Goal: Transaction & Acquisition: Purchase product/service

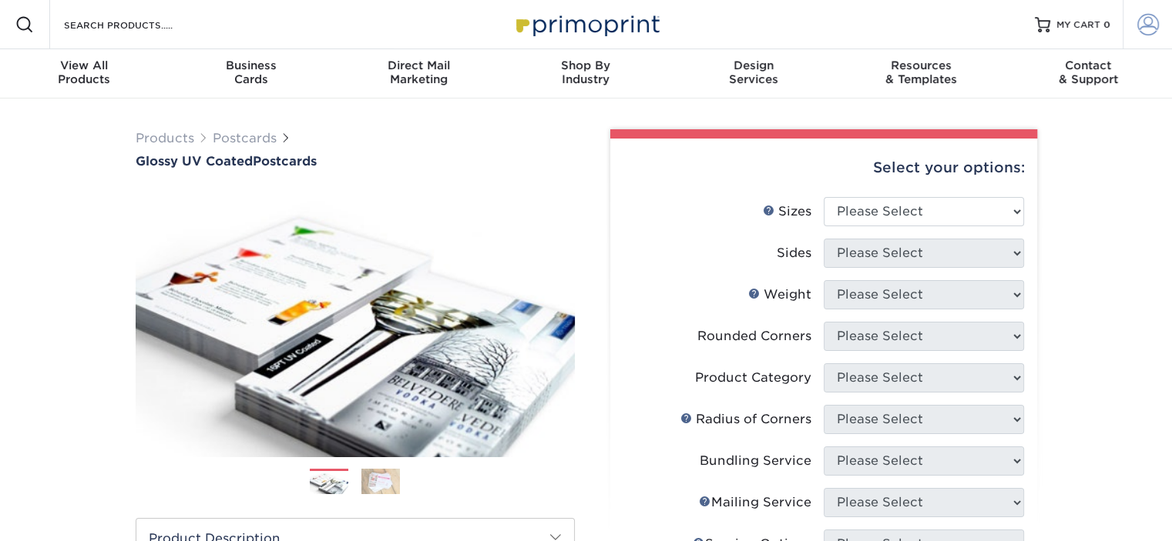
click at [1139, 30] on span at bounding box center [1148, 25] width 22 height 22
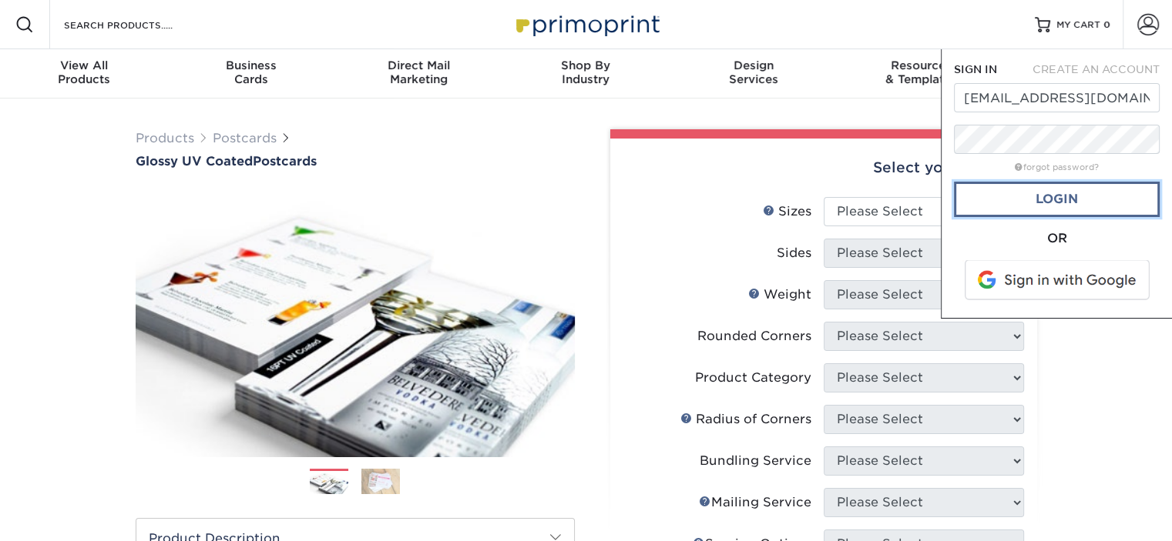
click at [1038, 194] on link "Login" at bounding box center [1057, 199] width 206 height 35
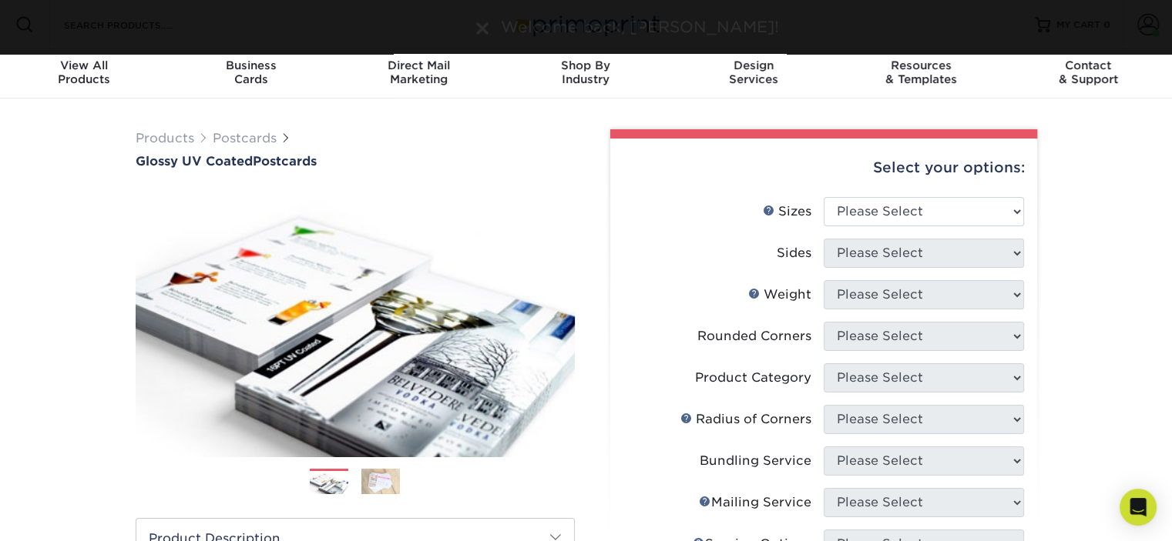
click at [1073, 124] on div "Products Postcards Glossy UV Coated Postcards Previous Next show more 25" at bounding box center [586, 551] width 1172 height 904
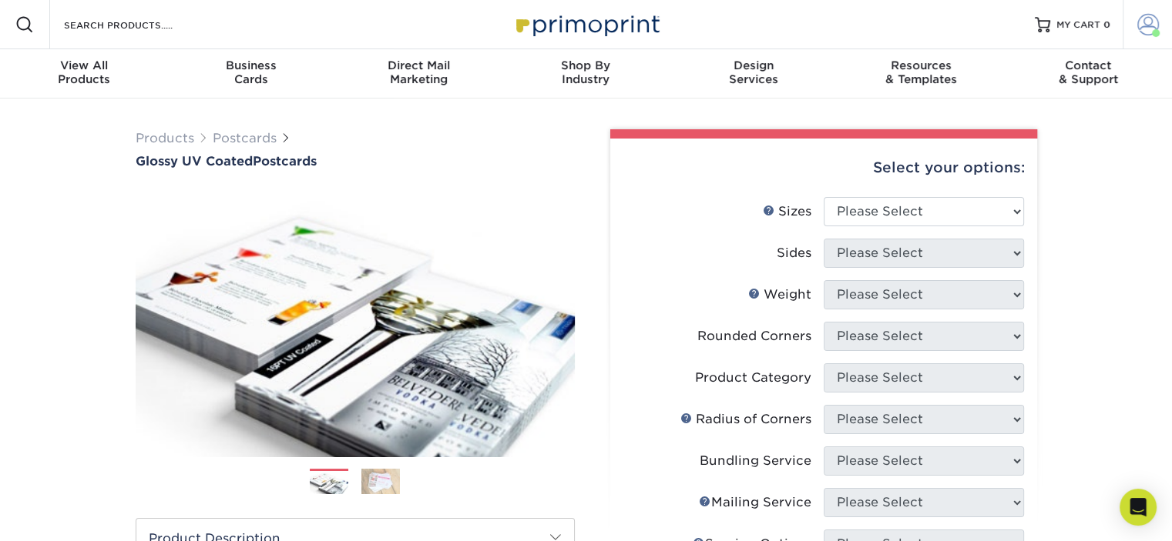
click at [1140, 25] on span at bounding box center [1148, 25] width 22 height 22
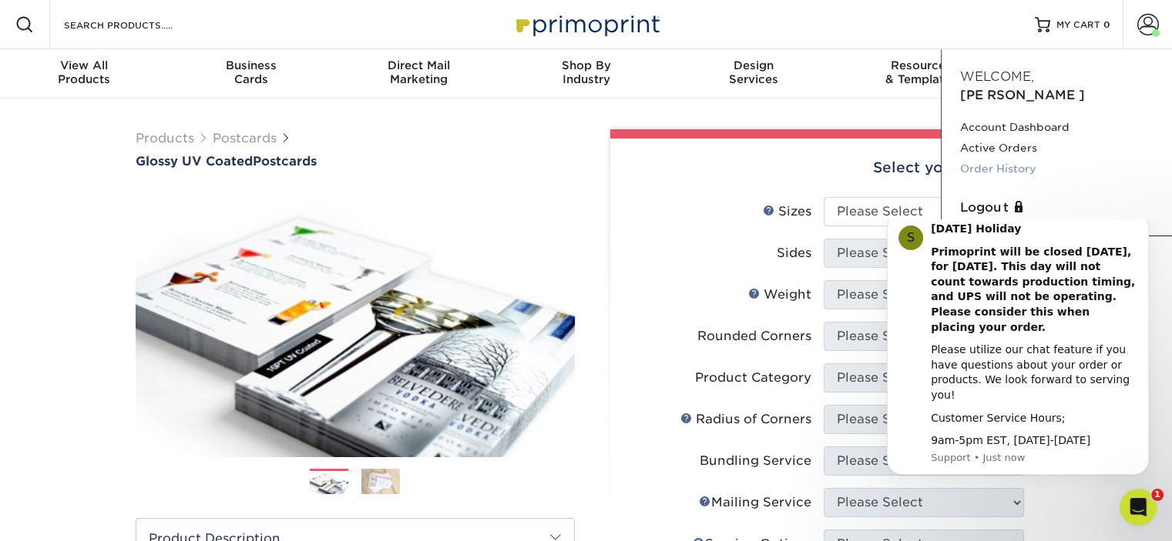
click at [1007, 159] on link "Order History" at bounding box center [1056, 169] width 193 height 21
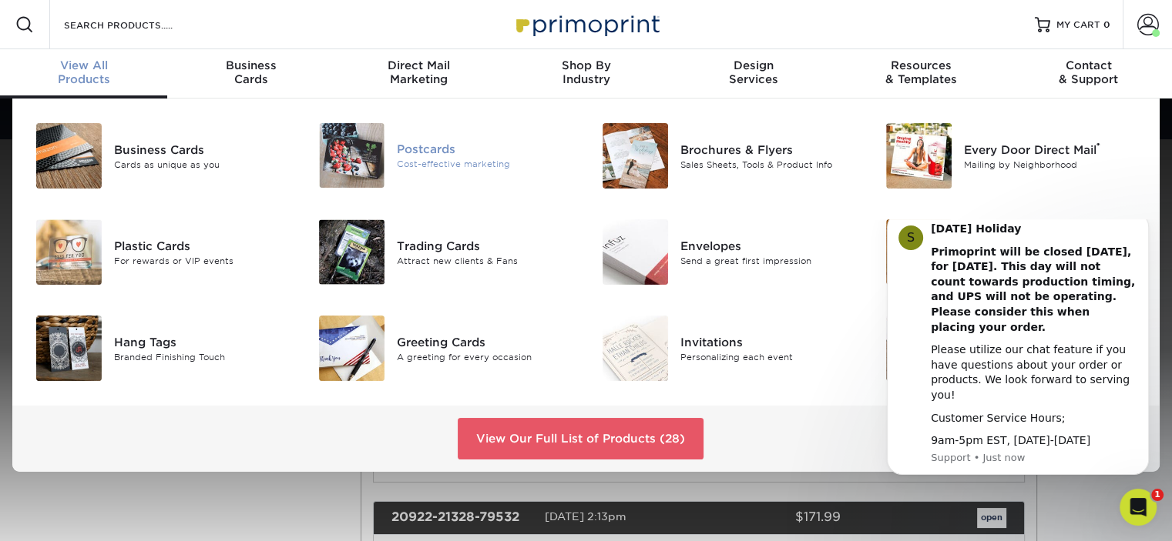
click at [404, 150] on div "Postcards" at bounding box center [485, 149] width 177 height 17
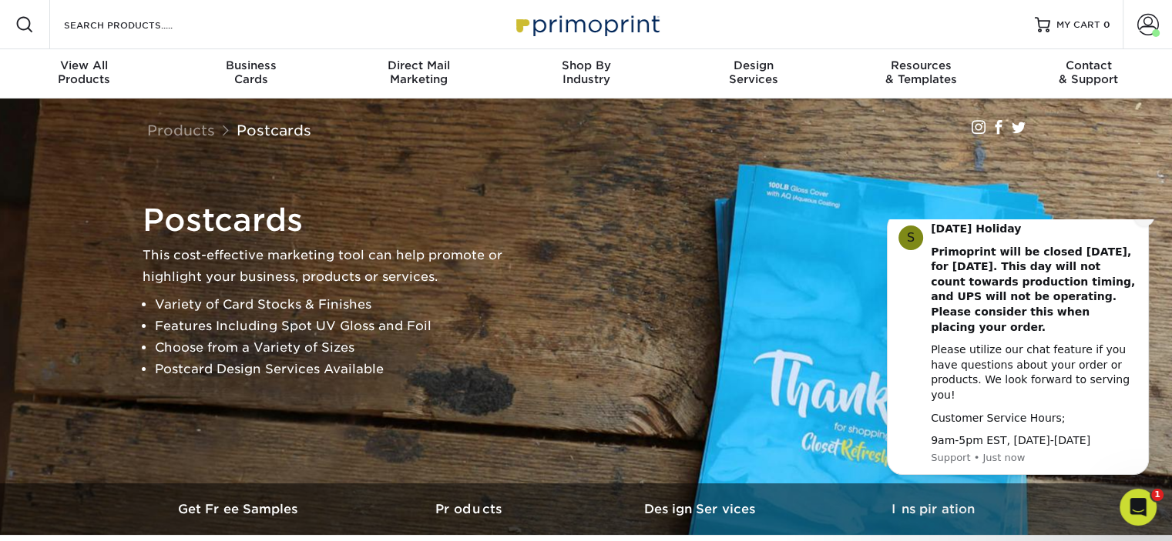
click at [1140, 221] on icon "Dismiss notification" at bounding box center [1144, 217] width 8 height 8
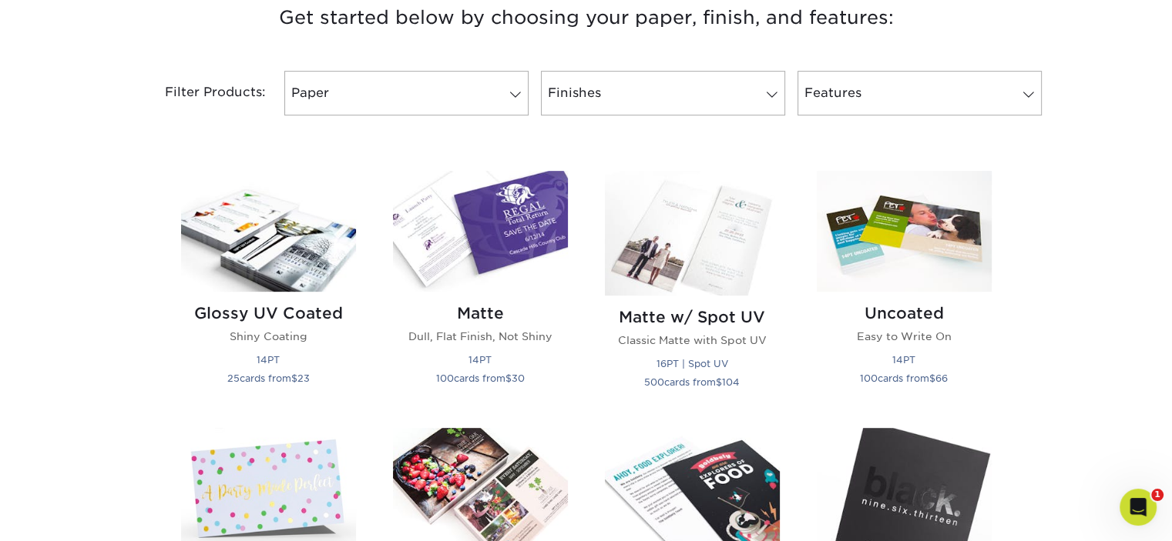
scroll to position [616, 0]
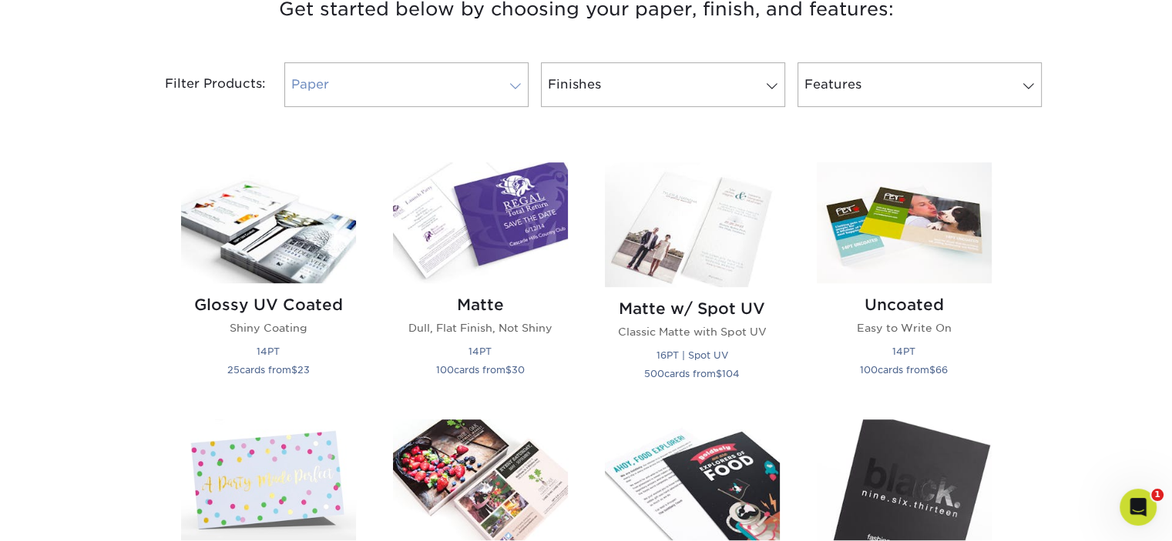
click at [360, 90] on link "Paper" at bounding box center [406, 84] width 244 height 45
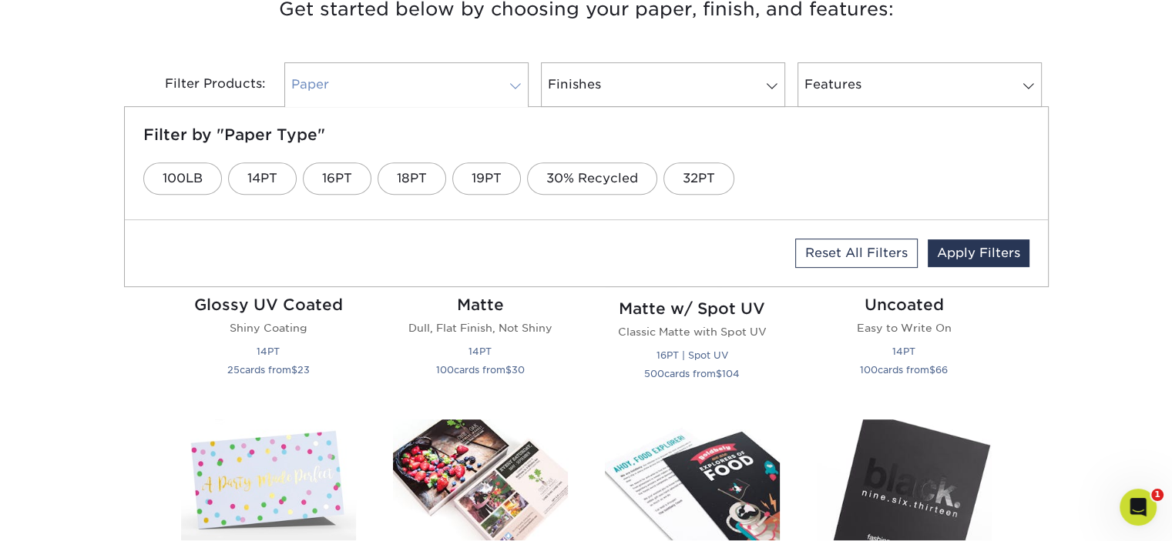
click at [360, 90] on link "Paper" at bounding box center [406, 84] width 244 height 45
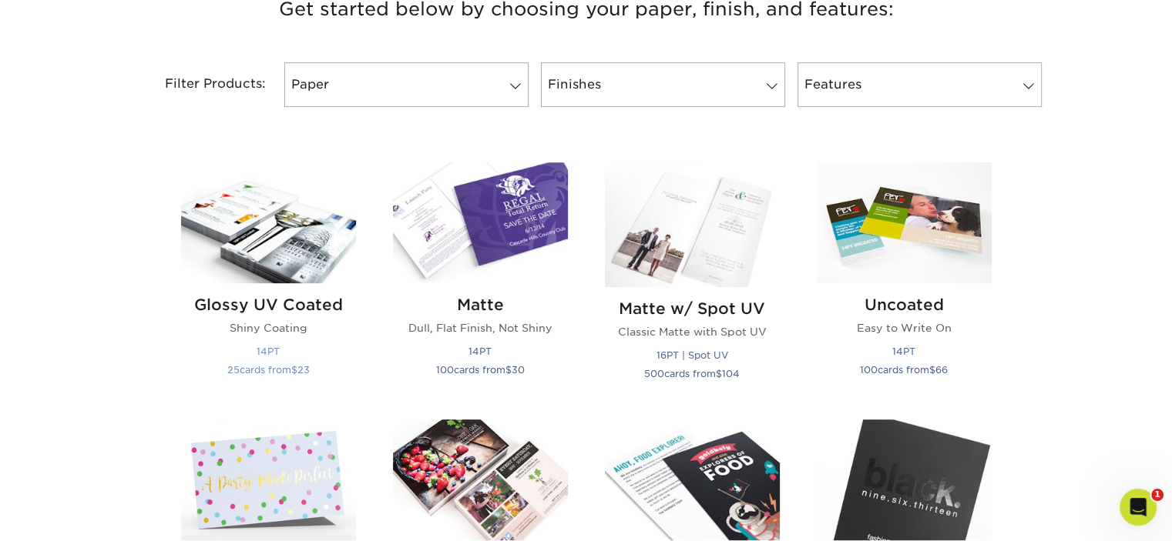
click at [290, 241] on img at bounding box center [268, 223] width 175 height 121
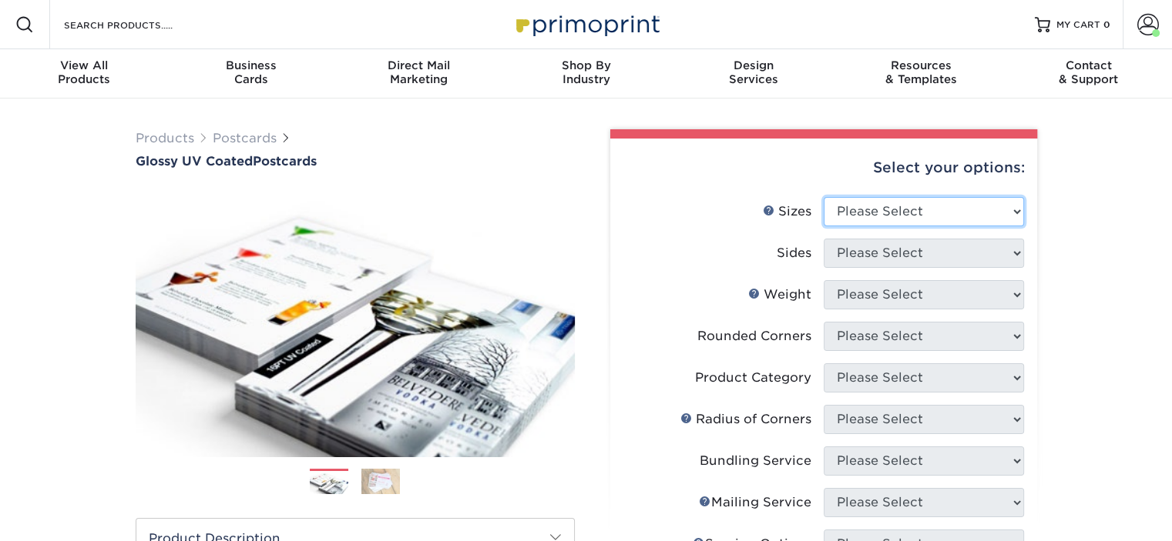
click at [890, 216] on select "Please Select 1.5" x 7" 2" x 4" 2" x 6" 2" x 7" 2" x 8" 2.12" x 5.5" 2.12" x 5.…" at bounding box center [923, 211] width 200 height 29
select select "6.25x9.00"
click at [823, 197] on select "Please Select 1.5" x 7" 2" x 4" 2" x 6" 2" x 7" 2" x 8" 2.12" x 5.5" 2.12" x 5.…" at bounding box center [923, 211] width 200 height 29
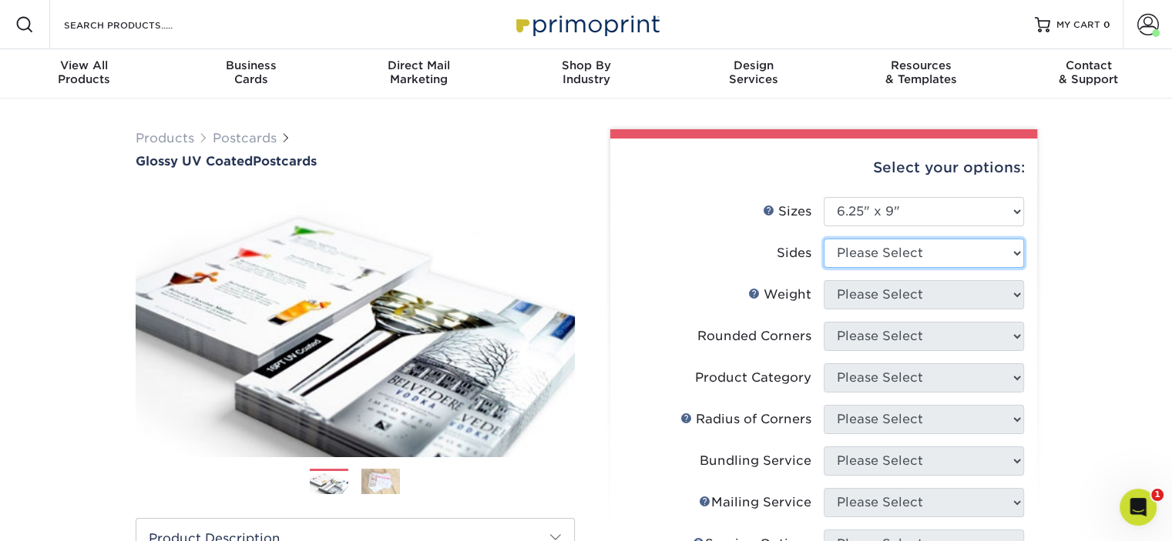
click at [889, 250] on select "Please Select Print Both Sides Print Front Only" at bounding box center [923, 253] width 200 height 29
select select "13abbda7-1d64-4f25-8bb2-c179b224825d"
click at [823, 239] on select "Please Select Print Both Sides Print Front Only" at bounding box center [923, 253] width 200 height 29
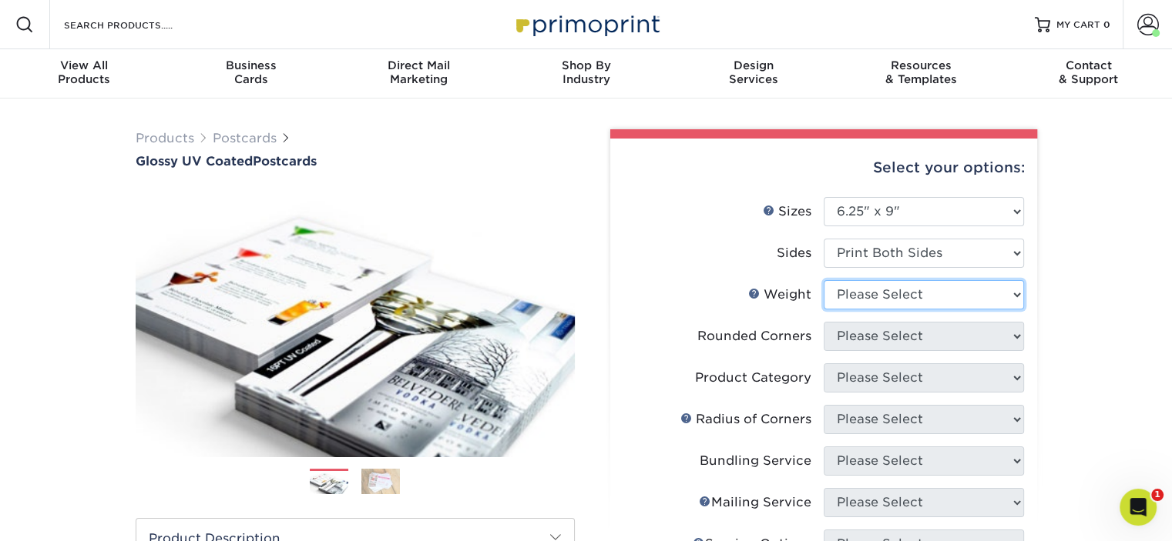
click at [884, 290] on select "Please Select 18PT C1S 14PT 16PT" at bounding box center [923, 294] width 200 height 29
select select "14PT"
click at [823, 280] on select "Please Select 18PT C1S 14PT 16PT" at bounding box center [923, 294] width 200 height 29
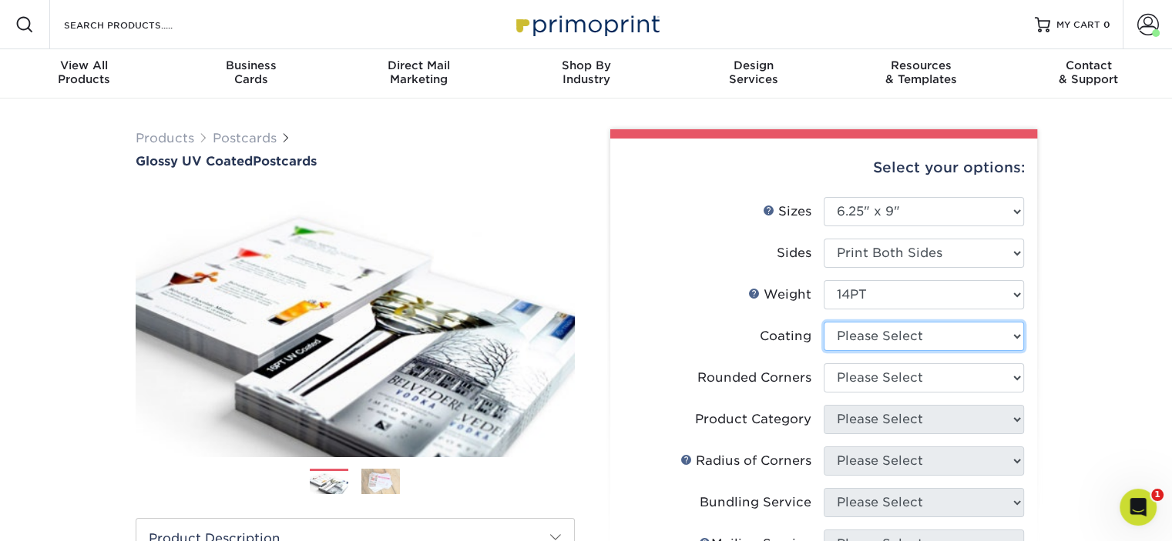
click at [889, 341] on select at bounding box center [923, 336] width 200 height 29
select select "ae367451-b2b8-45df-a344-0f05b6a12993"
click at [823, 322] on select at bounding box center [923, 336] width 200 height 29
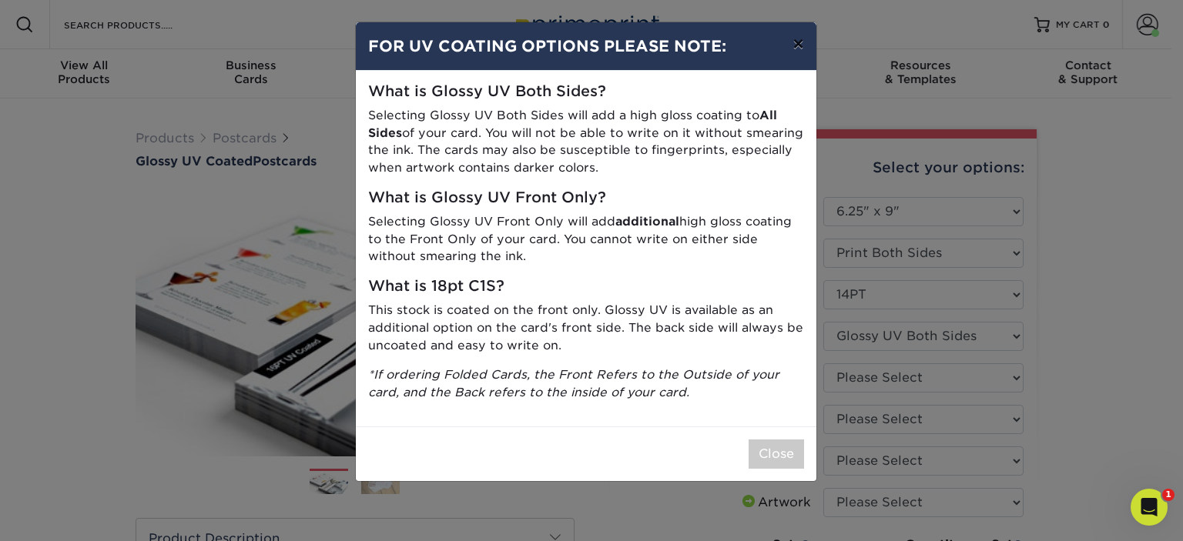
click at [803, 49] on button "×" at bounding box center [797, 43] width 35 height 43
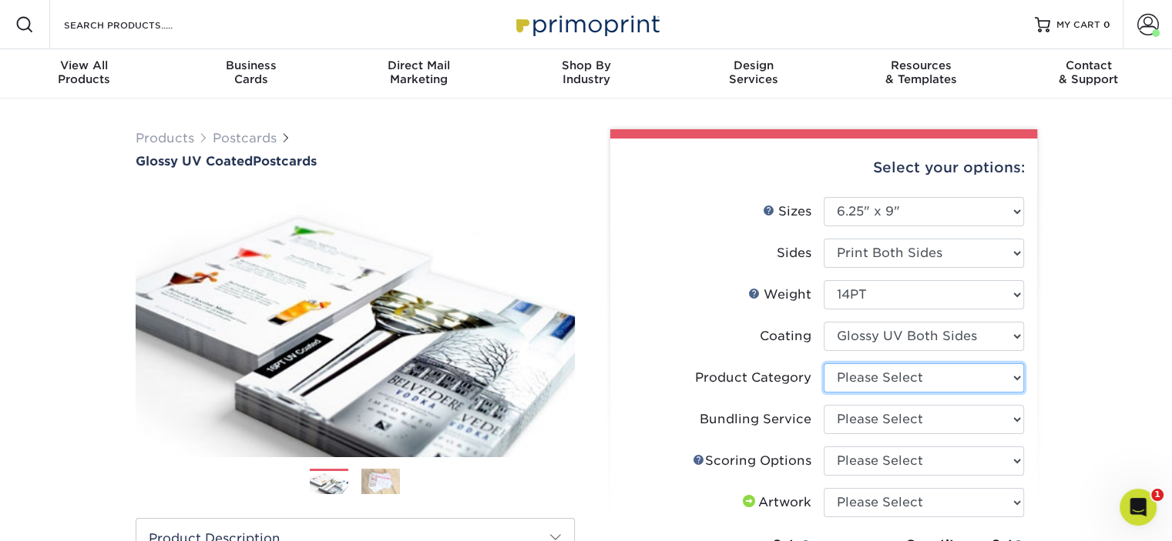
click at [927, 370] on select "Please Select Postcards" at bounding box center [923, 378] width 200 height 29
select select "9b7272e0-d6c8-4c3c-8e97-d3a1bcdab858"
click at [823, 364] on select "Please Select Postcards" at bounding box center [923, 378] width 200 height 29
click at [917, 411] on select "Please Select No Bundling Services Yes, Bundles of 50 (+2 Days) Yes, Bundles of…" at bounding box center [923, 419] width 200 height 29
select select "58689abb-25c0-461c-a4c3-a80b627d6649"
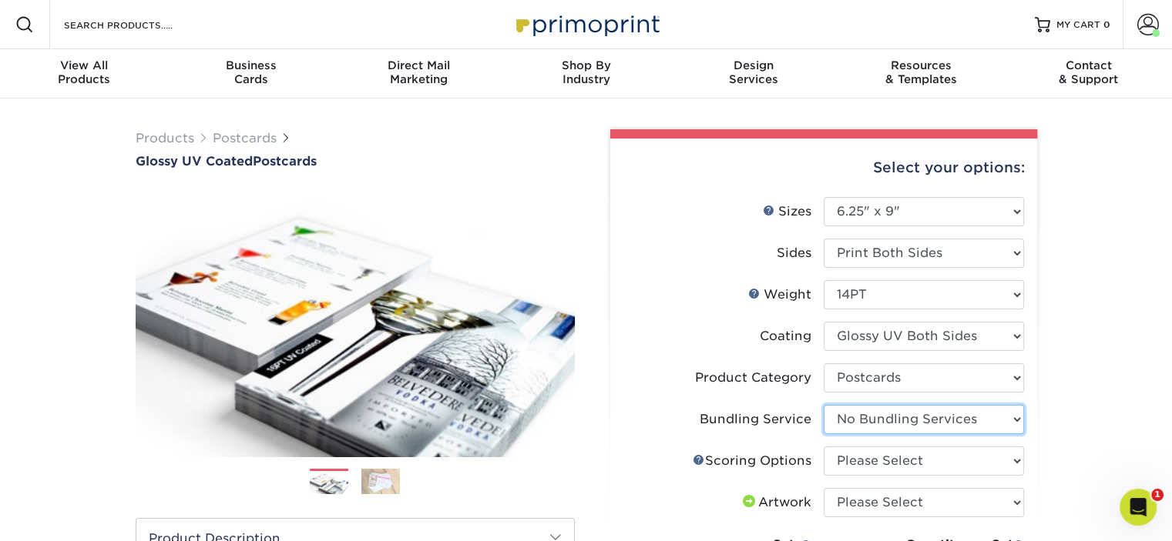
click at [823, 405] on select "Please Select No Bundling Services Yes, Bundles of 50 (+2 Days) Yes, Bundles of…" at bounding box center [923, 419] width 200 height 29
click at [898, 455] on select "Please Select No Scoring One Score Two Scores" at bounding box center [923, 461] width 200 height 29
select select "16ebe401-5398-422d-8cb0-f3adbb82deb5"
click at [823, 447] on select "Please Select No Scoring One Score Two Scores" at bounding box center [923, 461] width 200 height 29
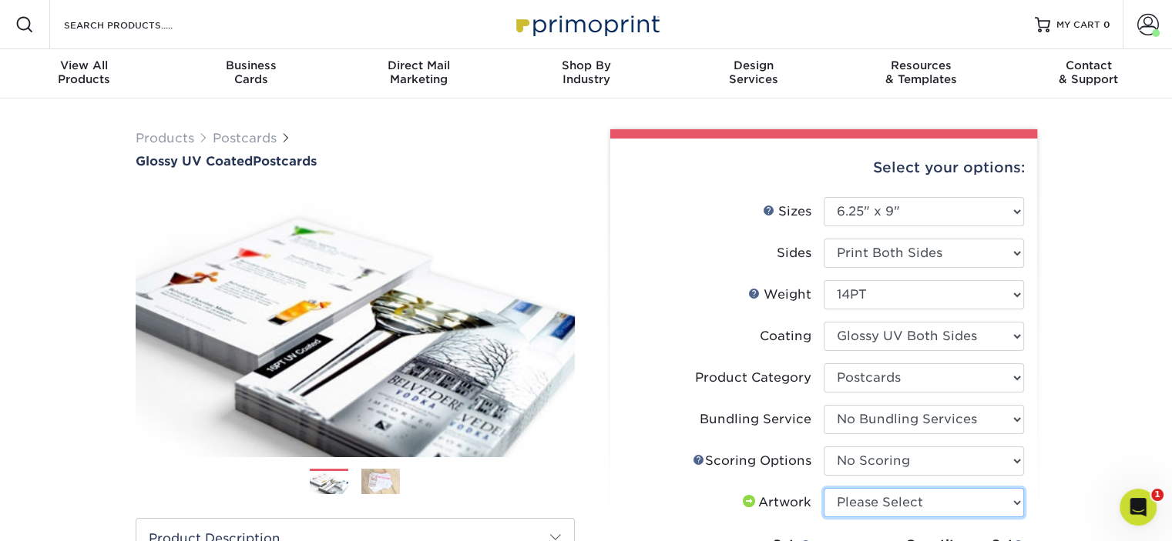
click at [889, 505] on select "Please Select I will upload files I need a design - $150" at bounding box center [923, 502] width 200 height 29
select select "upload"
click at [823, 488] on select "Please Select I will upload files I need a design - $150" at bounding box center [923, 502] width 200 height 29
click at [1081, 406] on div "Products Postcards Glossy UV Coated Postcards Previous Next show more 25" at bounding box center [586, 543] width 1172 height 888
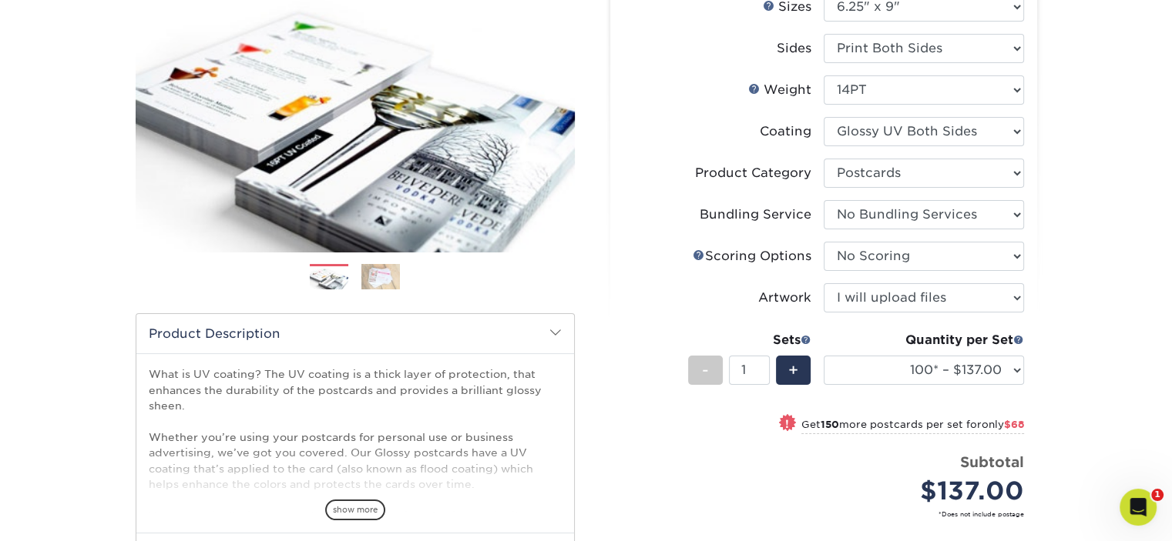
scroll to position [231, 0]
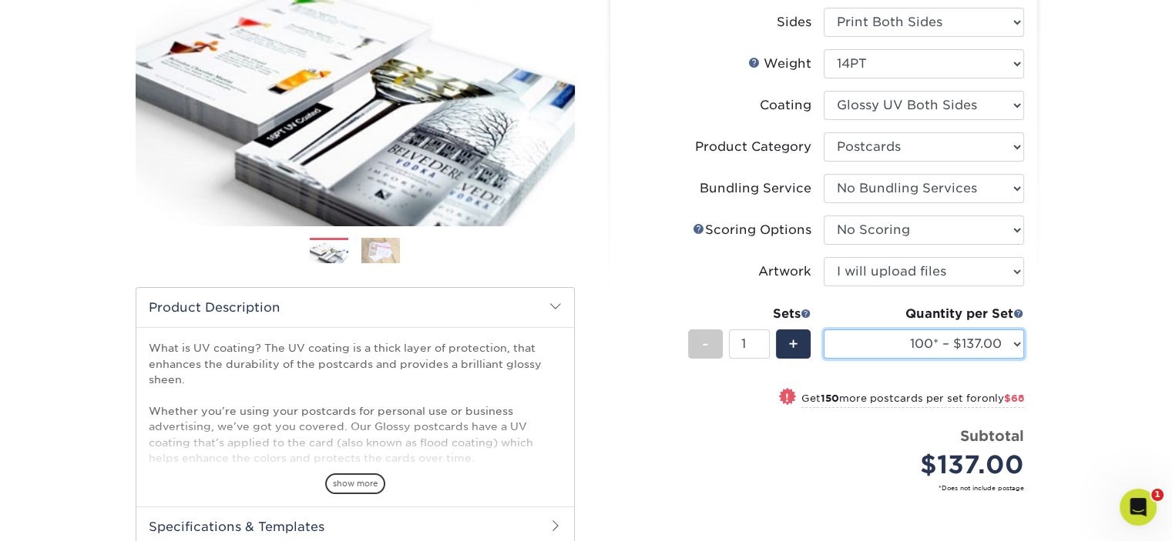
click at [989, 341] on select "100* – $137.00 250* – $205.00 500 – $227.00 1000 – $262.00 2500 – $421.00 5000 …" at bounding box center [923, 344] width 200 height 29
select select "2500 – $421.00"
click at [823, 330] on select "100* – $137.00 250* – $205.00 500 – $227.00 1000 – $262.00 2500 – $421.00 5000 …" at bounding box center [923, 344] width 200 height 29
